Goal: Task Accomplishment & Management: Use online tool/utility

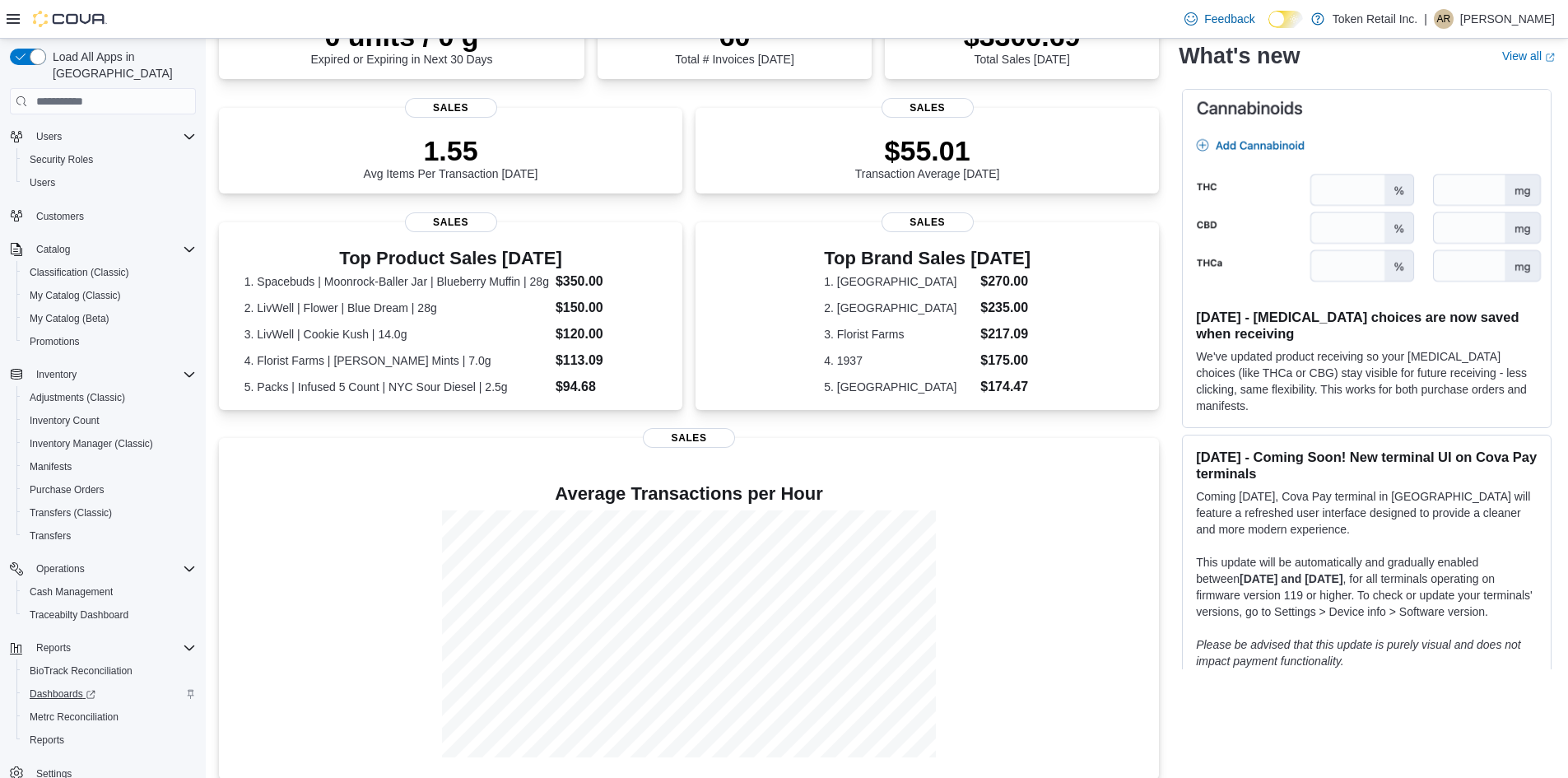
scroll to position [52, 0]
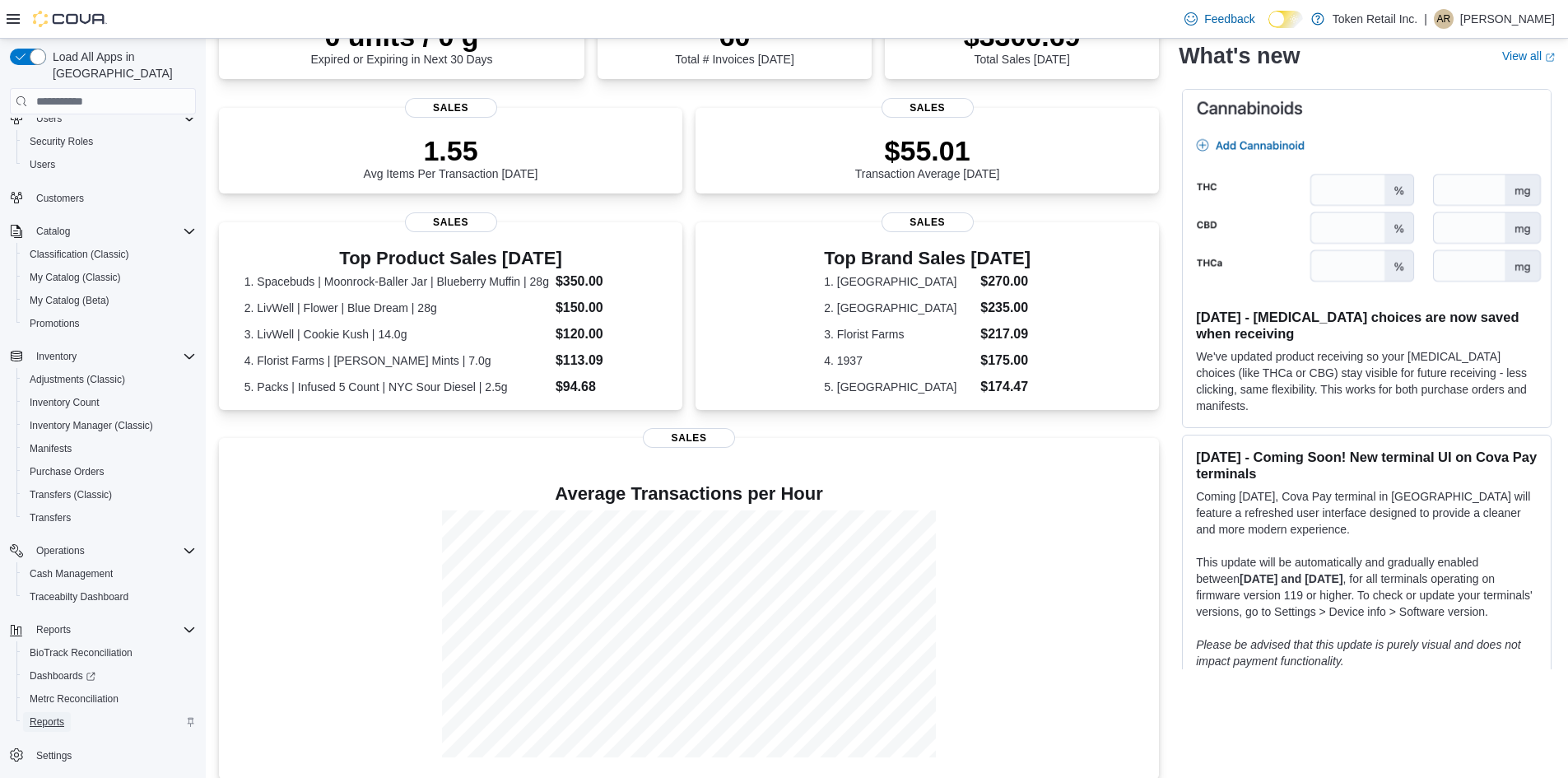
click at [50, 712] on span "Reports" at bounding box center [47, 722] width 34 height 20
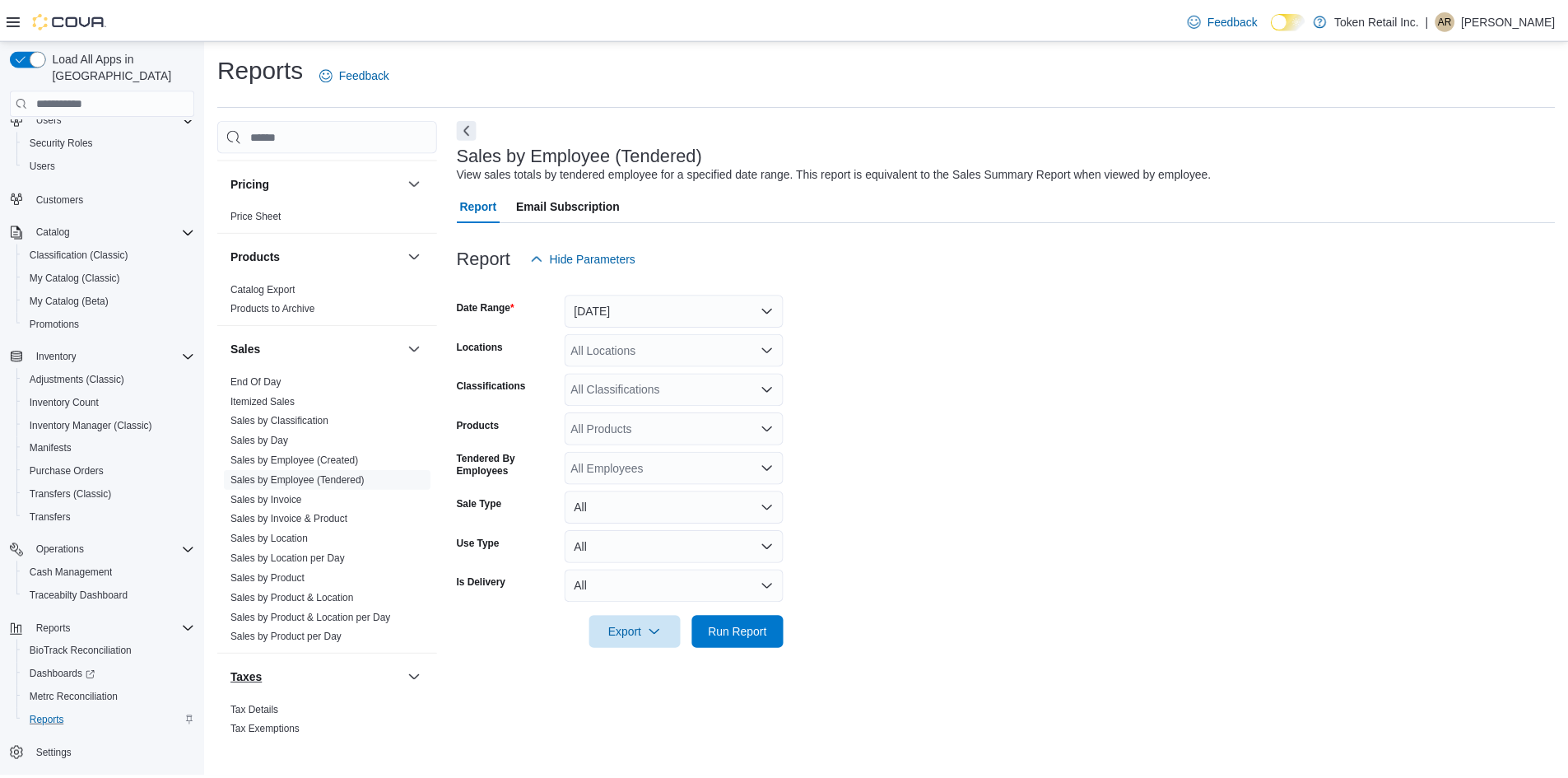
scroll to position [738, 0]
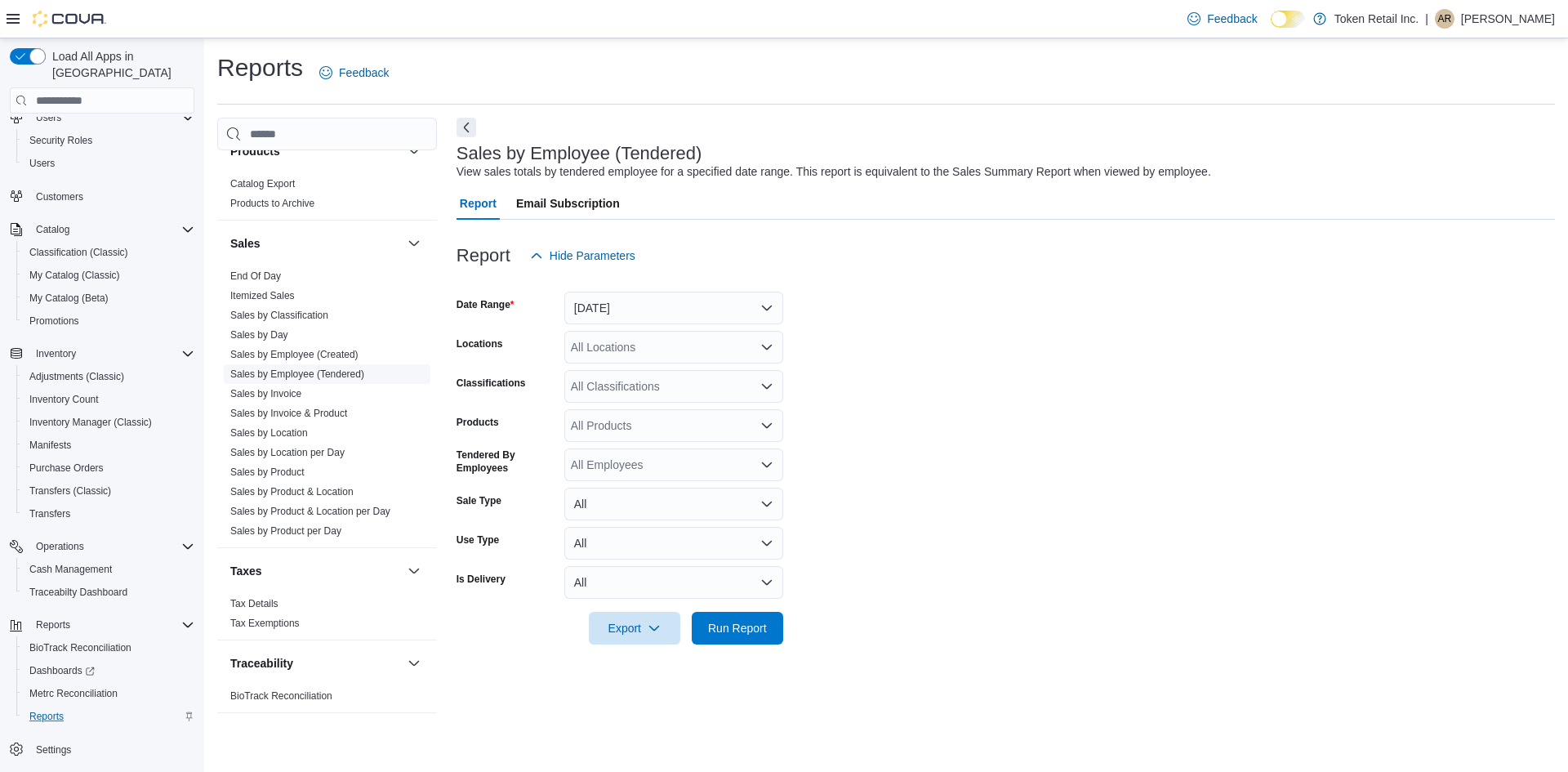
click at [305, 373] on link "Sales by Employee (Tendered)" at bounding box center [297, 373] width 134 height 12
click at [309, 376] on link "Sales by Employee (Tendered)" at bounding box center [297, 373] width 134 height 12
click at [621, 307] on button "[DATE]" at bounding box center [673, 308] width 219 height 32
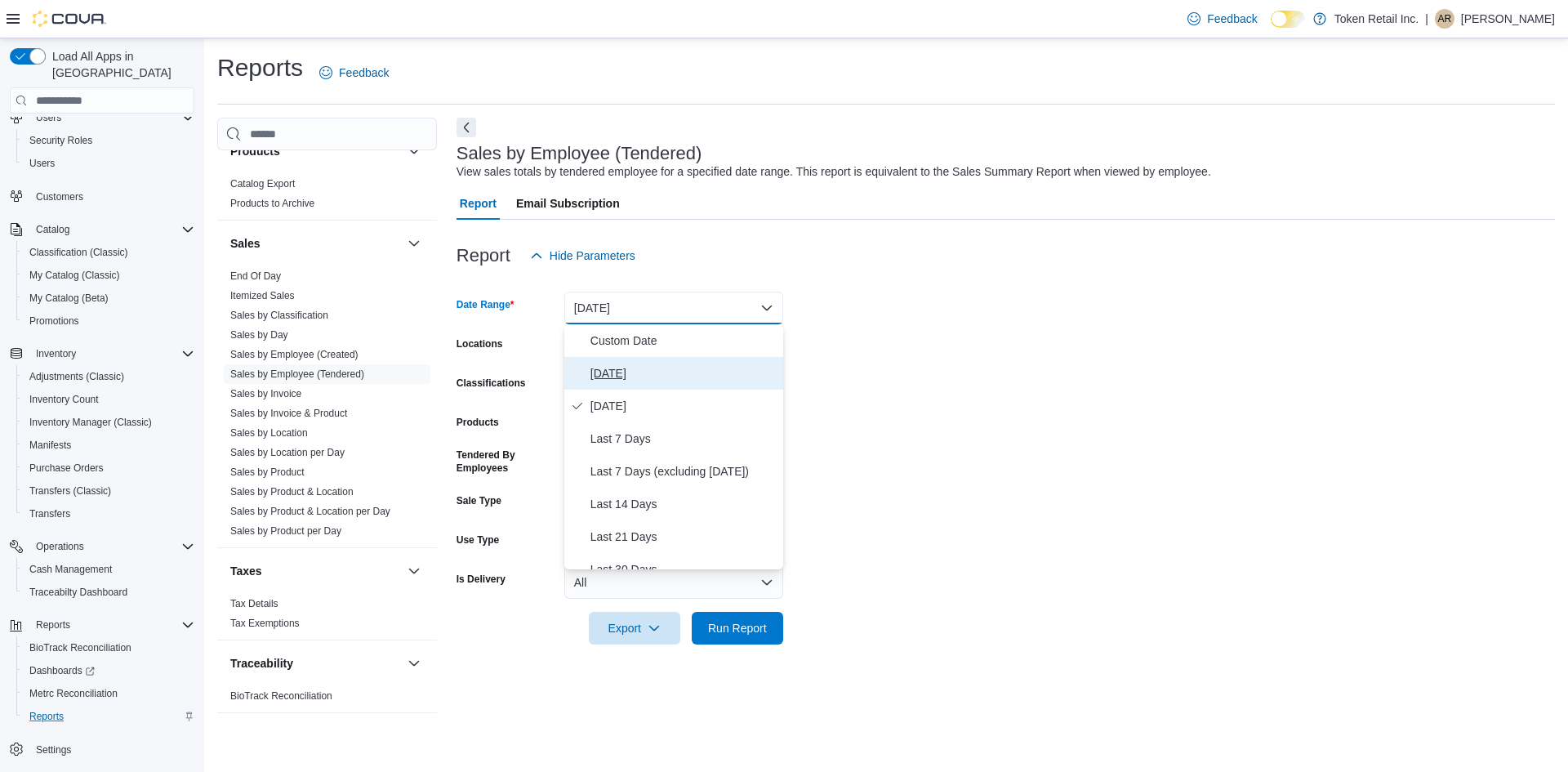
click at [631, 373] on span "[DATE]" at bounding box center [683, 373] width 186 height 20
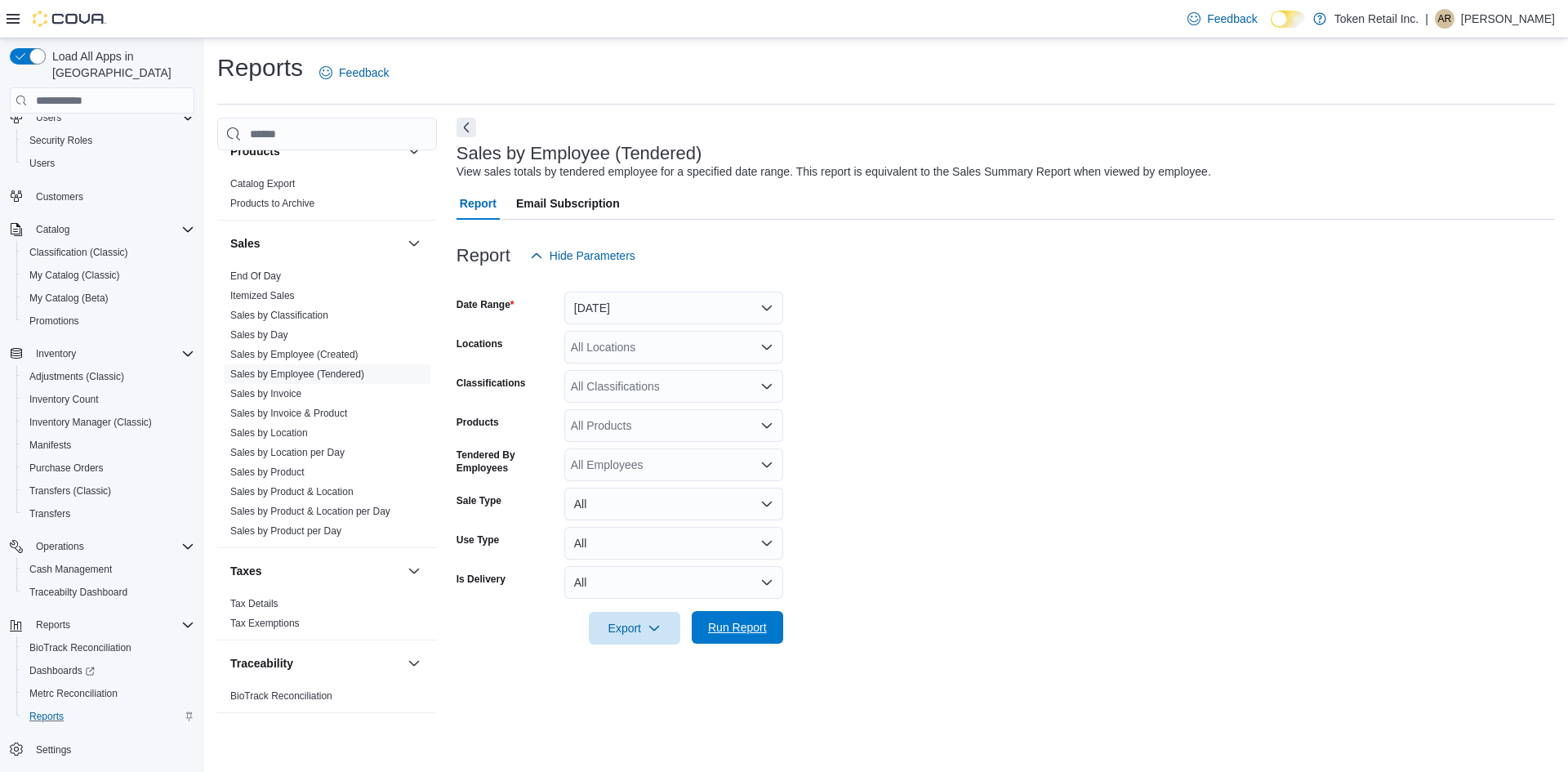
click at [759, 616] on span "Run Report" at bounding box center [738, 627] width 72 height 32
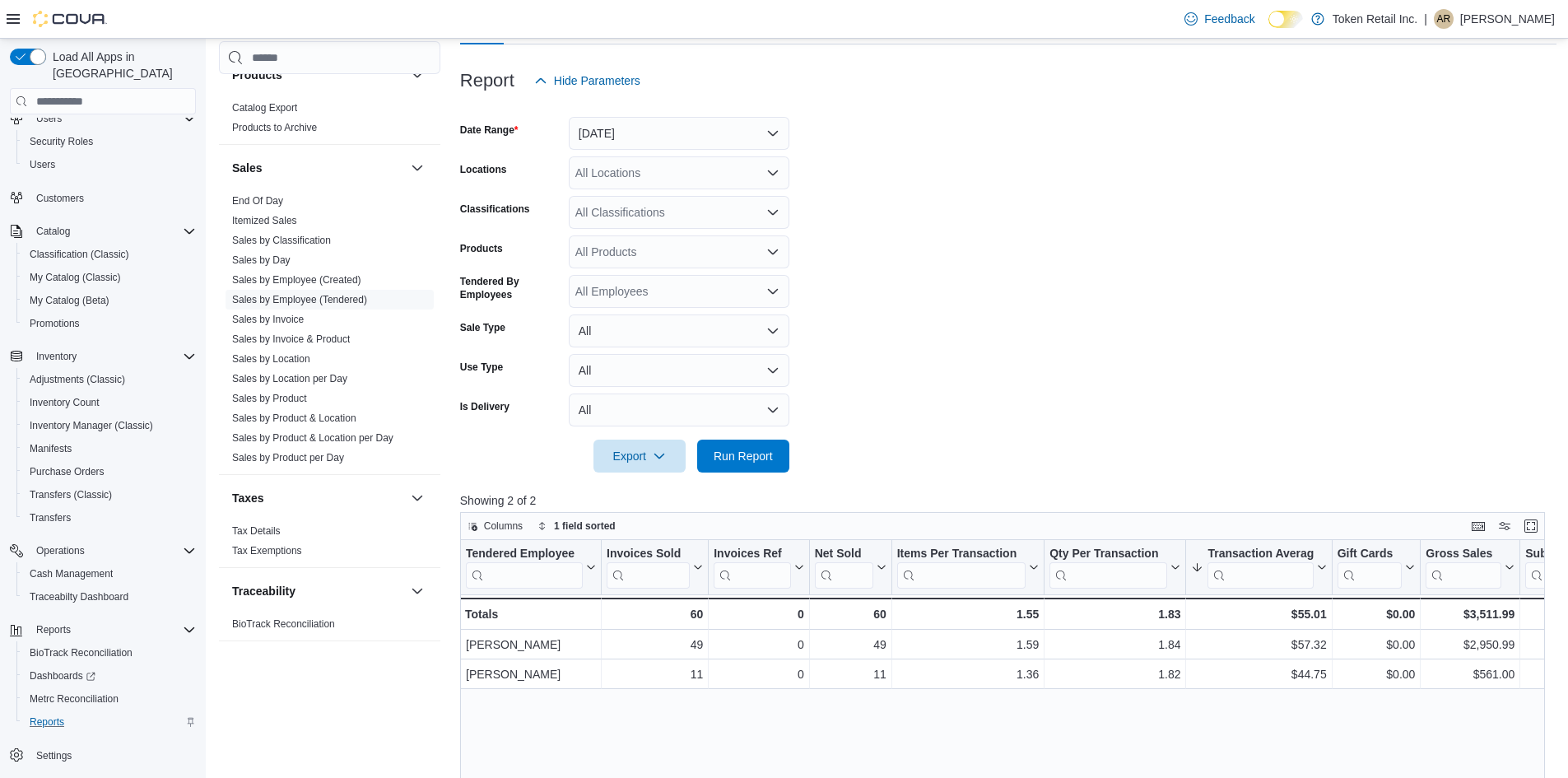
scroll to position [247, 0]
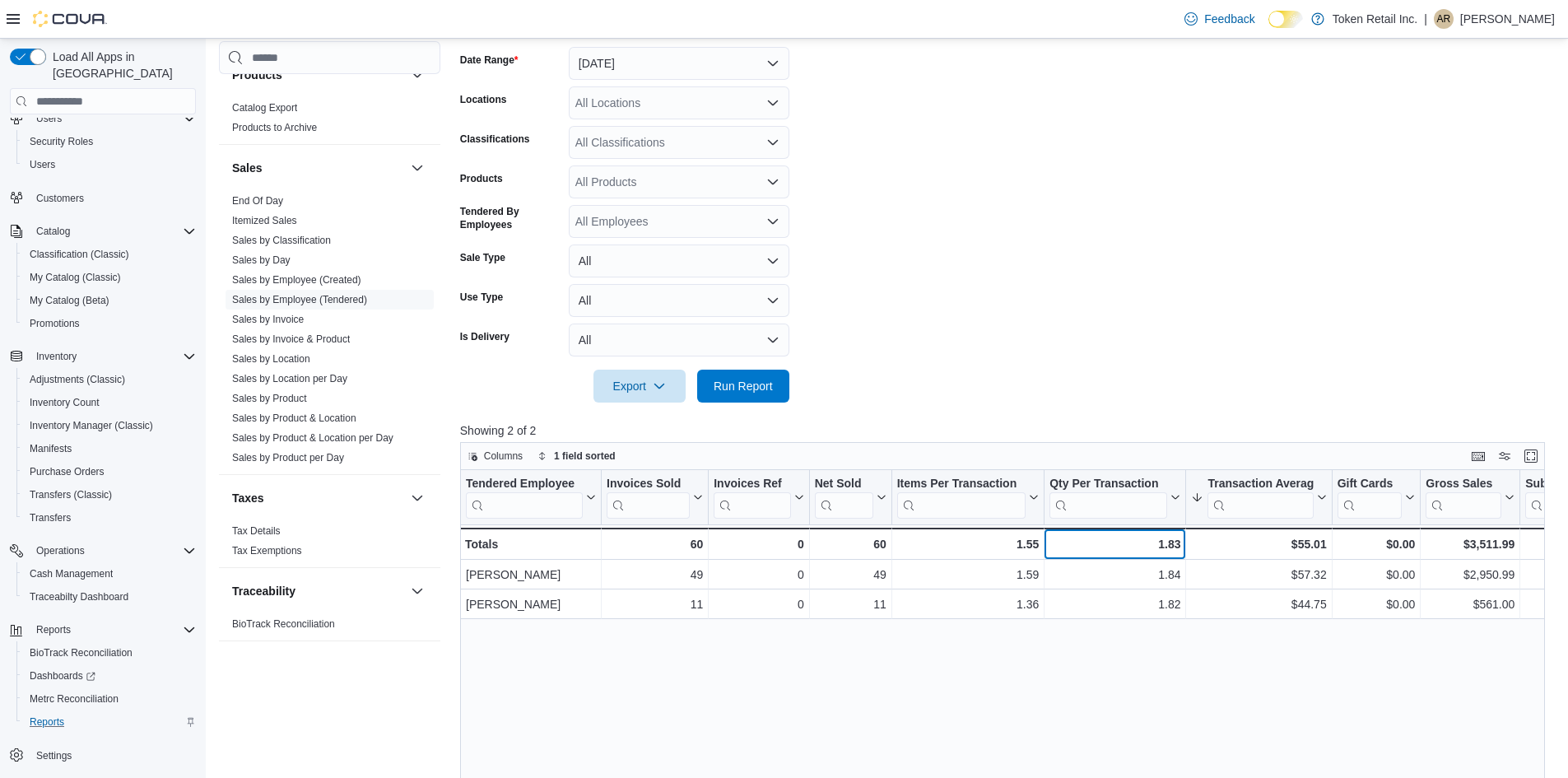
click at [1181, 557] on div "1.83 - Qty Per Transaction, column 6, row 3" at bounding box center [1115, 543] width 141 height 32
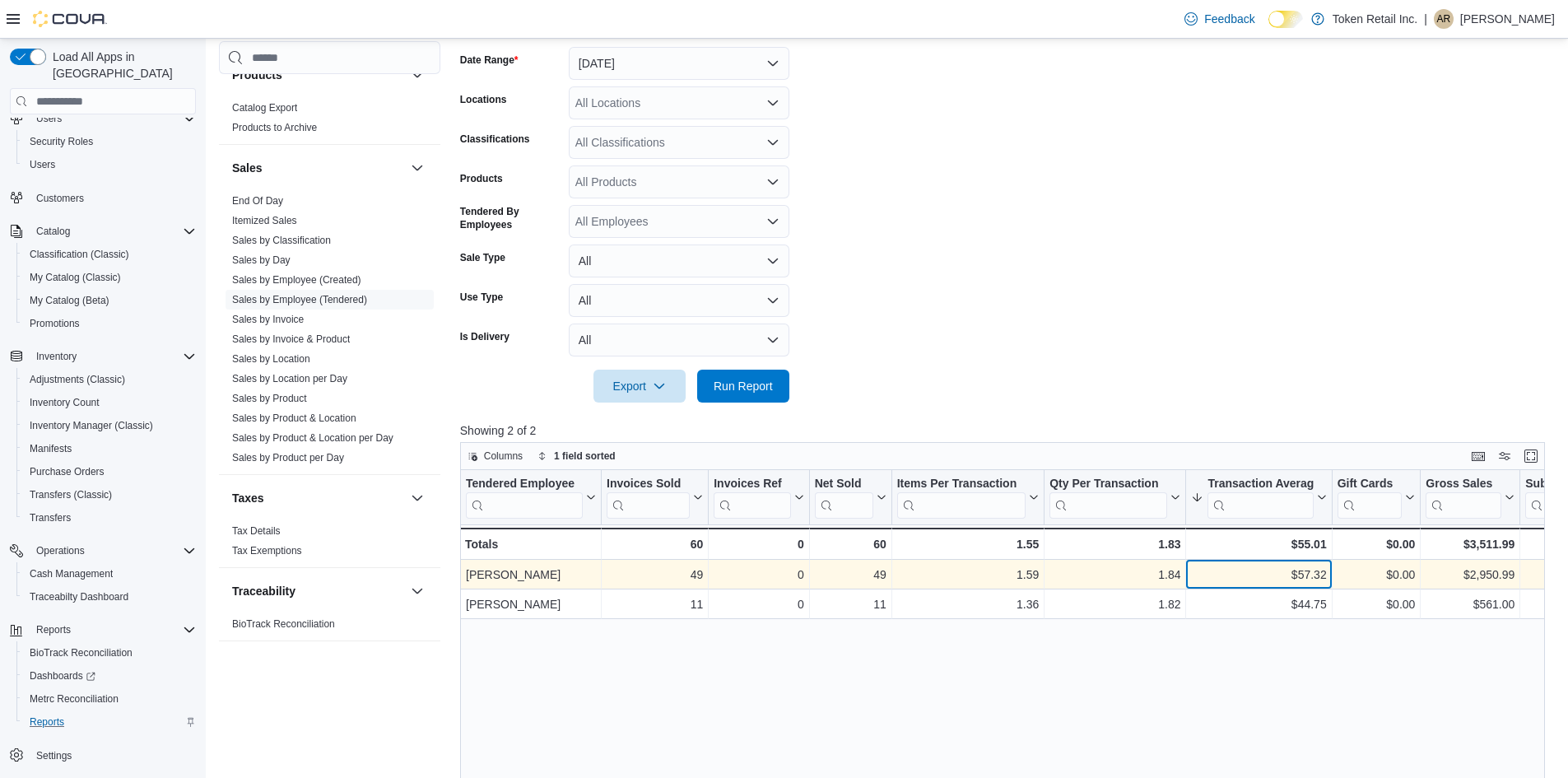
click at [1192, 569] on div "$57.32" at bounding box center [1259, 575] width 135 height 20
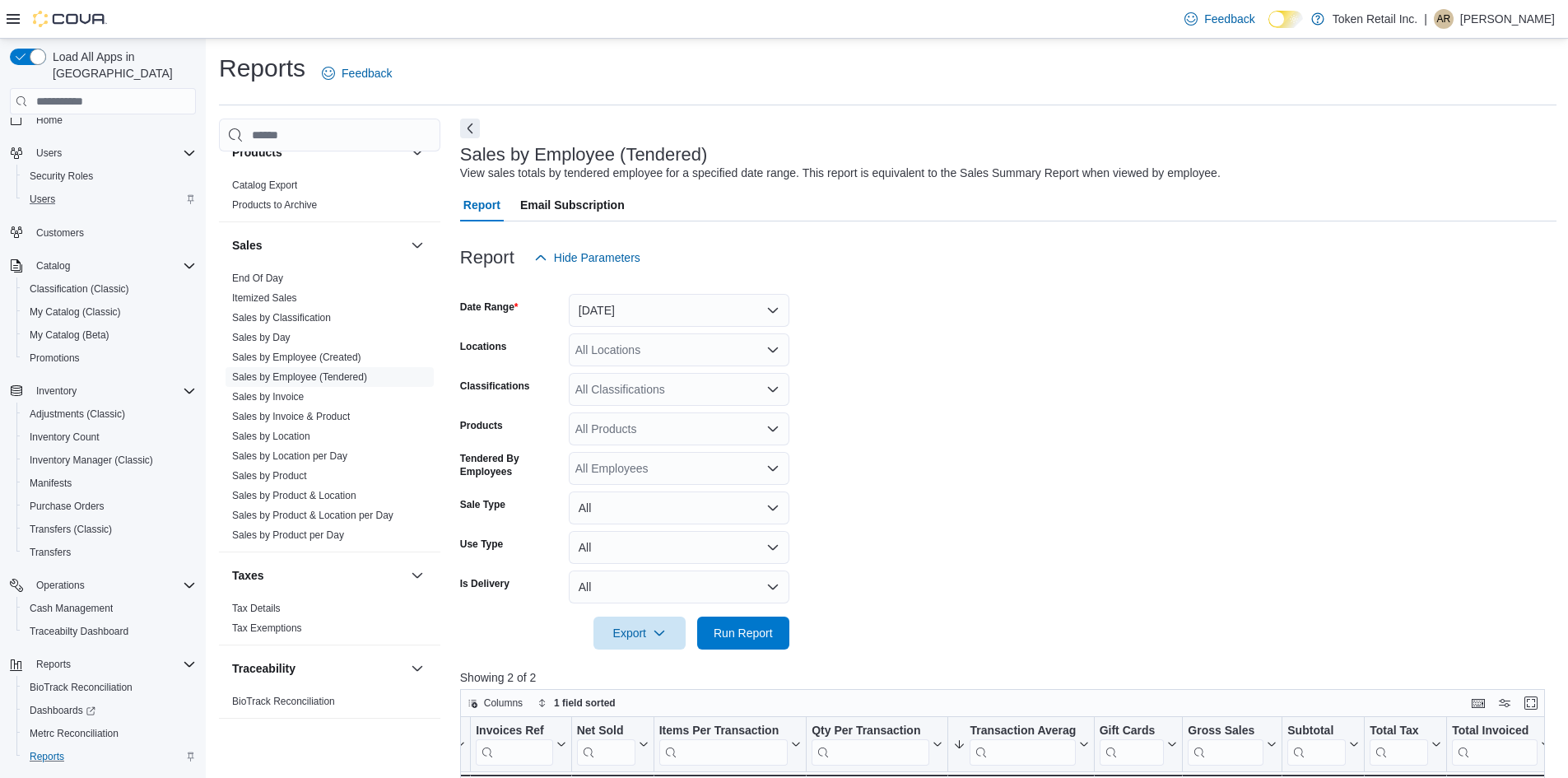
scroll to position [0, 0]
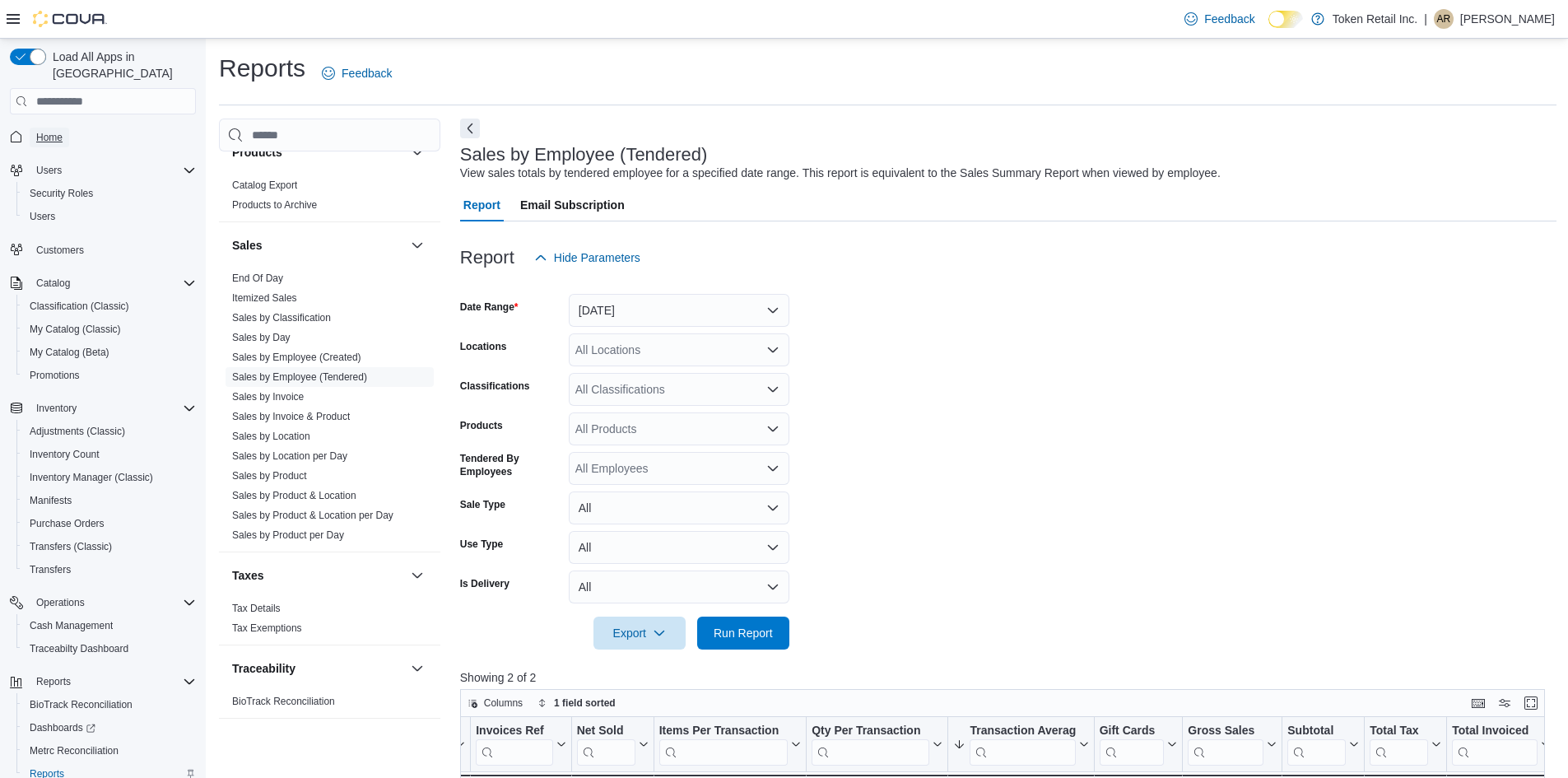
click at [39, 131] on span "Home" at bounding box center [49, 137] width 26 height 14
